Goal: Find specific page/section

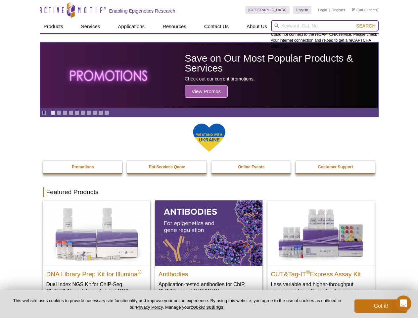
click at [325, 26] on input "search" at bounding box center [325, 25] width 108 height 11
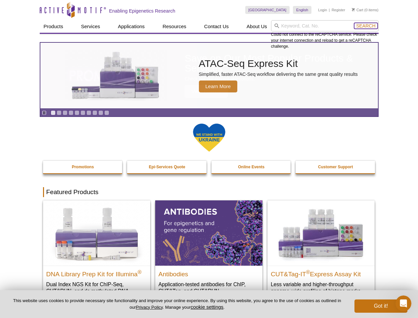
click at [366, 26] on span "Search" at bounding box center [365, 25] width 19 height 5
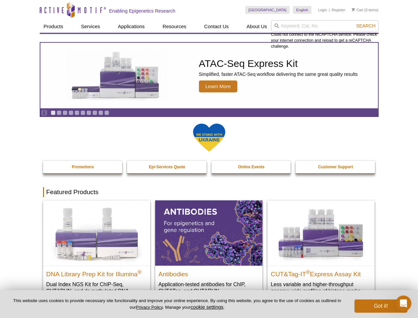
click at [44, 113] on icon "Pause" at bounding box center [44, 113] width 4 height 4
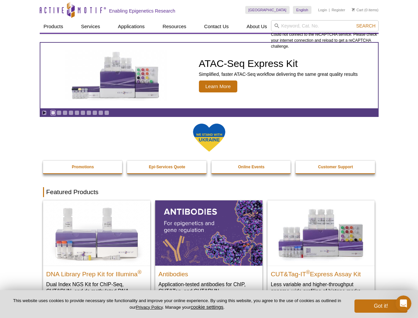
click at [53, 113] on link "Go to slide 1" at bounding box center [53, 112] width 5 height 5
click at [59, 113] on link "Go to slide 2" at bounding box center [59, 112] width 5 height 5
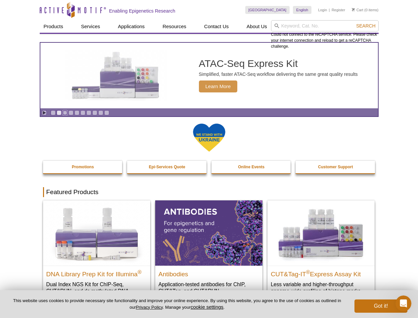
click at [65, 113] on link "Go to slide 3" at bounding box center [65, 112] width 5 height 5
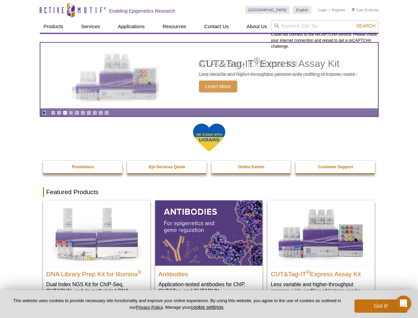
click at [71, 113] on link "Go to slide 4" at bounding box center [71, 112] width 5 height 5
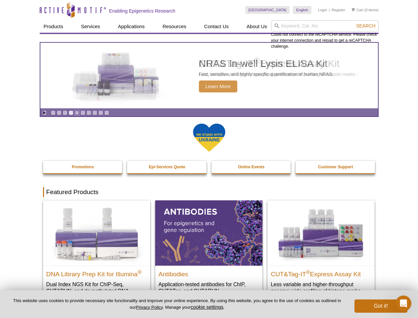
click at [77, 113] on link "Go to slide 5" at bounding box center [77, 112] width 5 height 5
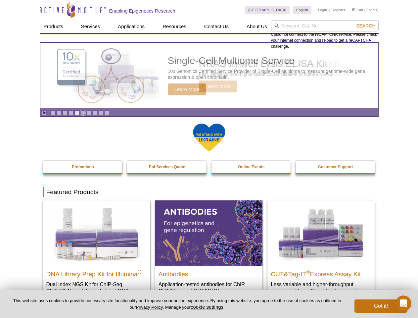
click at [83, 113] on link "Go to slide 6" at bounding box center [82, 112] width 5 height 5
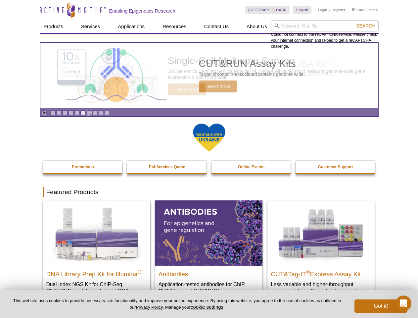
click at [89, 113] on link "Go to slide 7" at bounding box center [88, 112] width 5 height 5
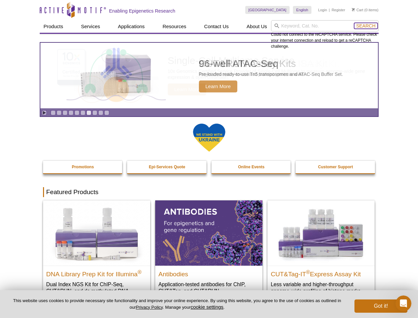
click at [366, 26] on span "Search" at bounding box center [365, 25] width 19 height 5
